Goal: Check status: Check status

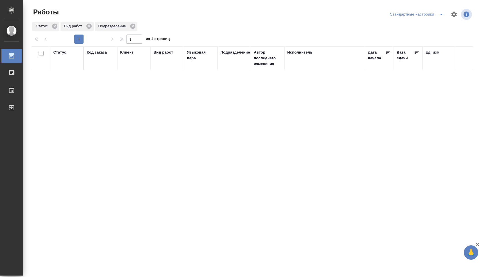
click at [441, 12] on icon "split button" at bounding box center [441, 14] width 7 height 7
click at [418, 28] on li "В работе" at bounding box center [417, 25] width 60 height 9
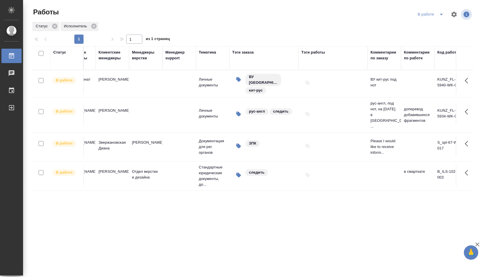
scroll to position [0, 595]
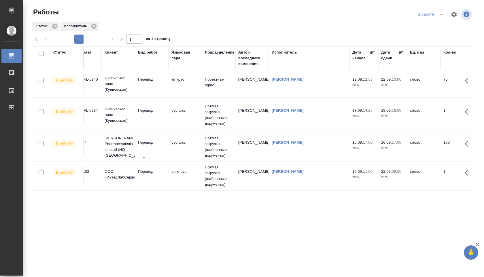
scroll to position [0, 16]
click at [174, 106] on td "рус-англ" at bounding box center [184, 115] width 33 height 20
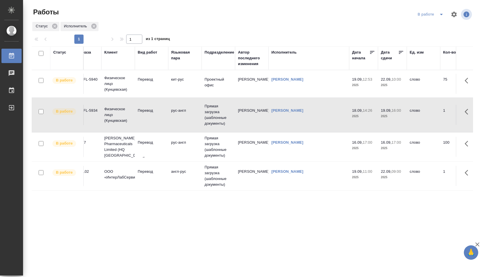
click at [174, 106] on td "рус-англ" at bounding box center [184, 115] width 33 height 20
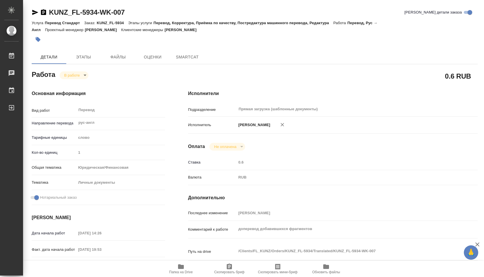
type textarea "x"
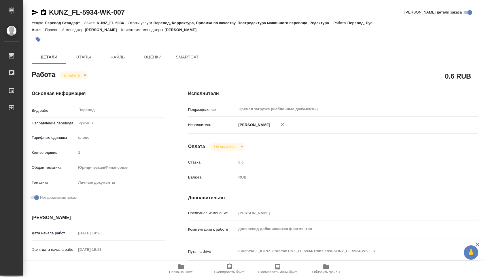
type textarea "x"
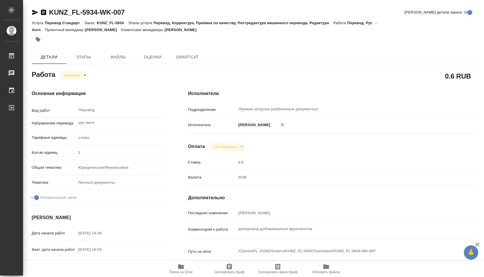
type textarea "x"
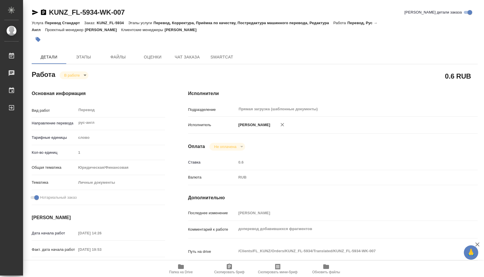
scroll to position [12, 0]
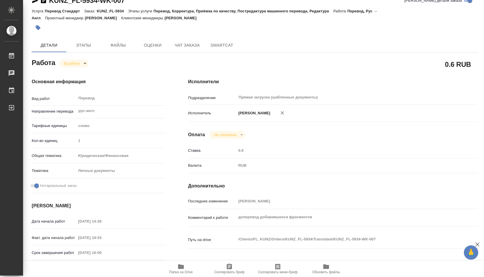
type textarea "x"
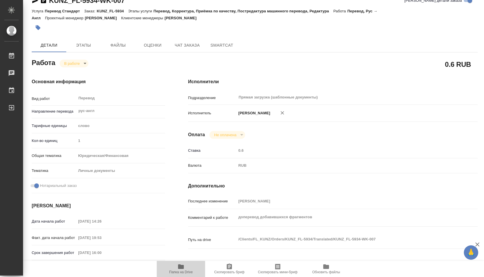
click at [185, 271] on span "Папка на Drive" at bounding box center [181, 272] width 24 height 4
type textarea "x"
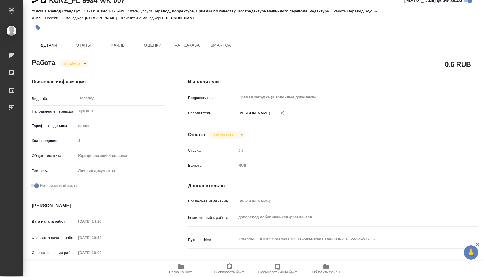
type textarea "x"
click at [83, 52] on button "Этапы" at bounding box center [83, 45] width 35 height 14
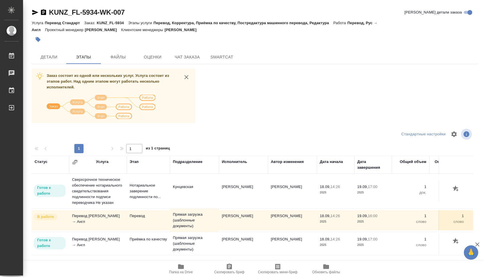
click at [185, 269] on span "Папка на Drive" at bounding box center [181, 268] width 42 height 11
drag, startPoint x: 98, startPoint y: 22, endPoint x: 125, endPoint y: 24, distance: 26.6
click at [125, 24] on p "KUNZ_FL-5934" at bounding box center [112, 23] width 31 height 4
copy p "KUNZ_FL-5934"
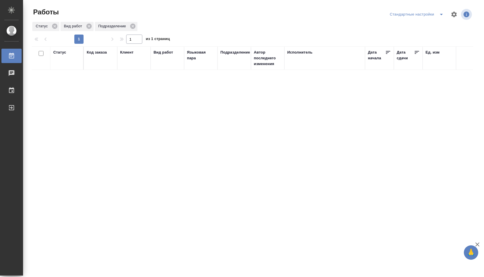
click at [436, 14] on button "split button" at bounding box center [442, 14] width 12 height 9
click at [423, 23] on li "В работе" at bounding box center [417, 25] width 60 height 9
